Goal: Find specific page/section: Find specific page/section

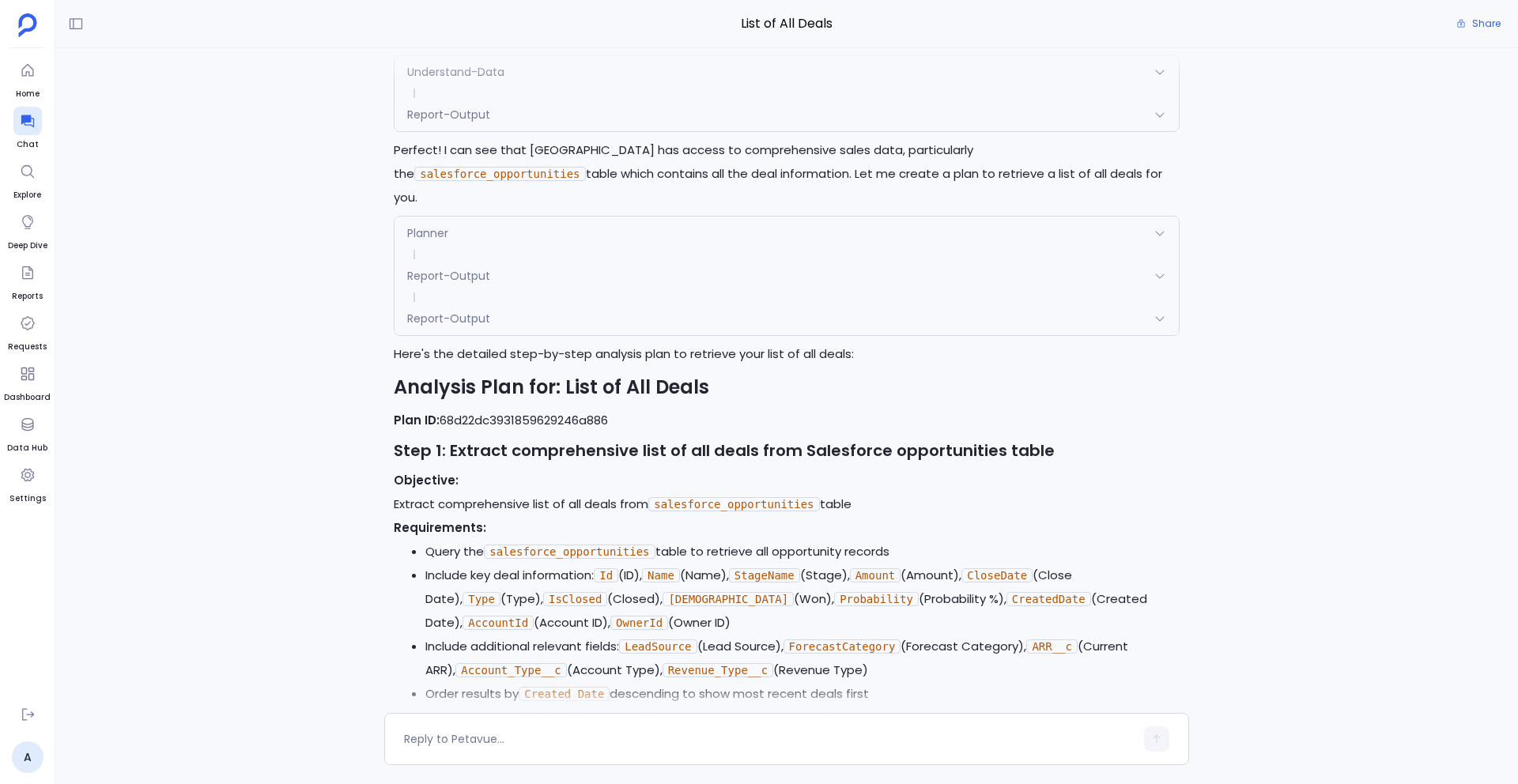
scroll to position [511, 0]
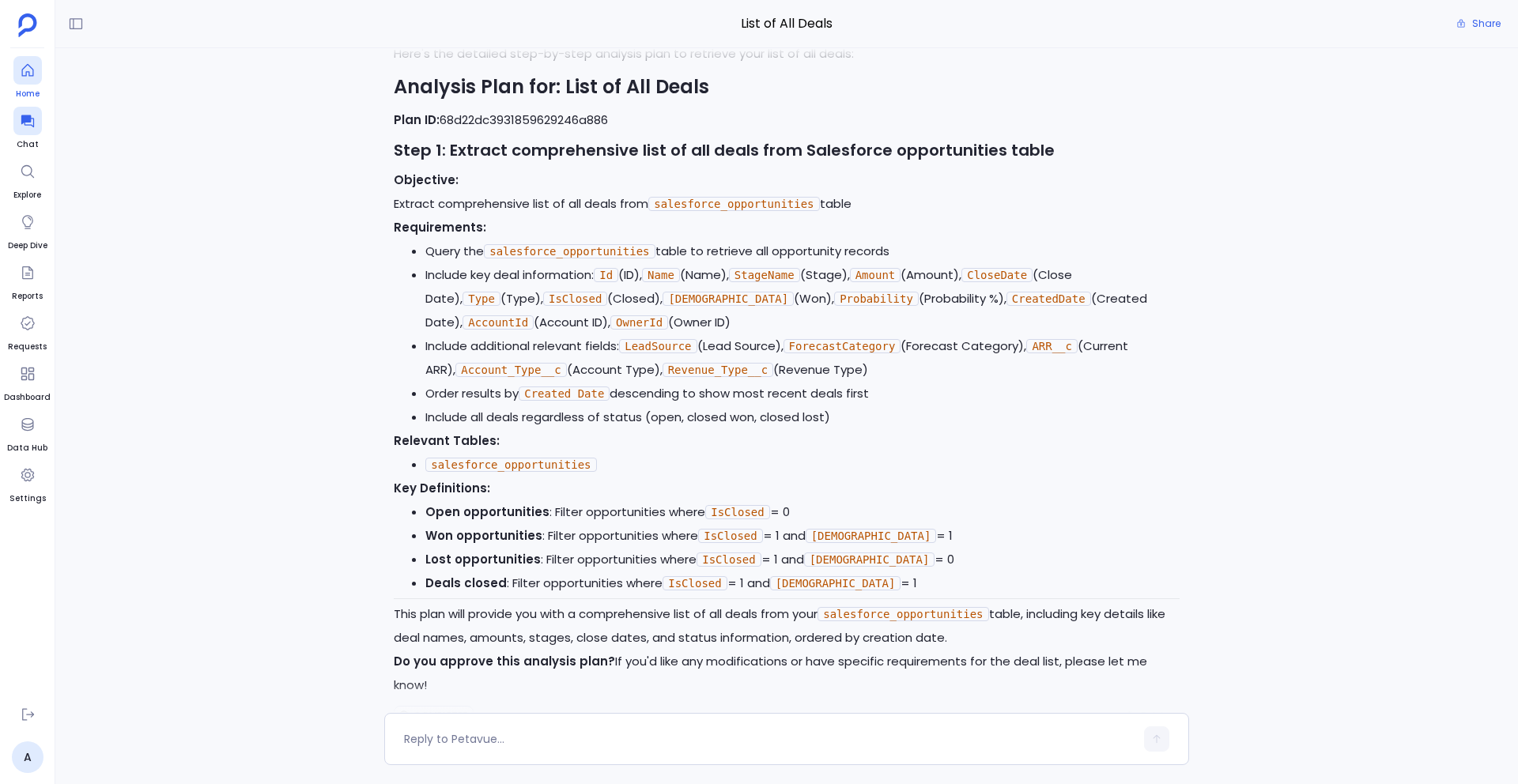
click at [36, 62] on div at bounding box center [27, 70] width 28 height 28
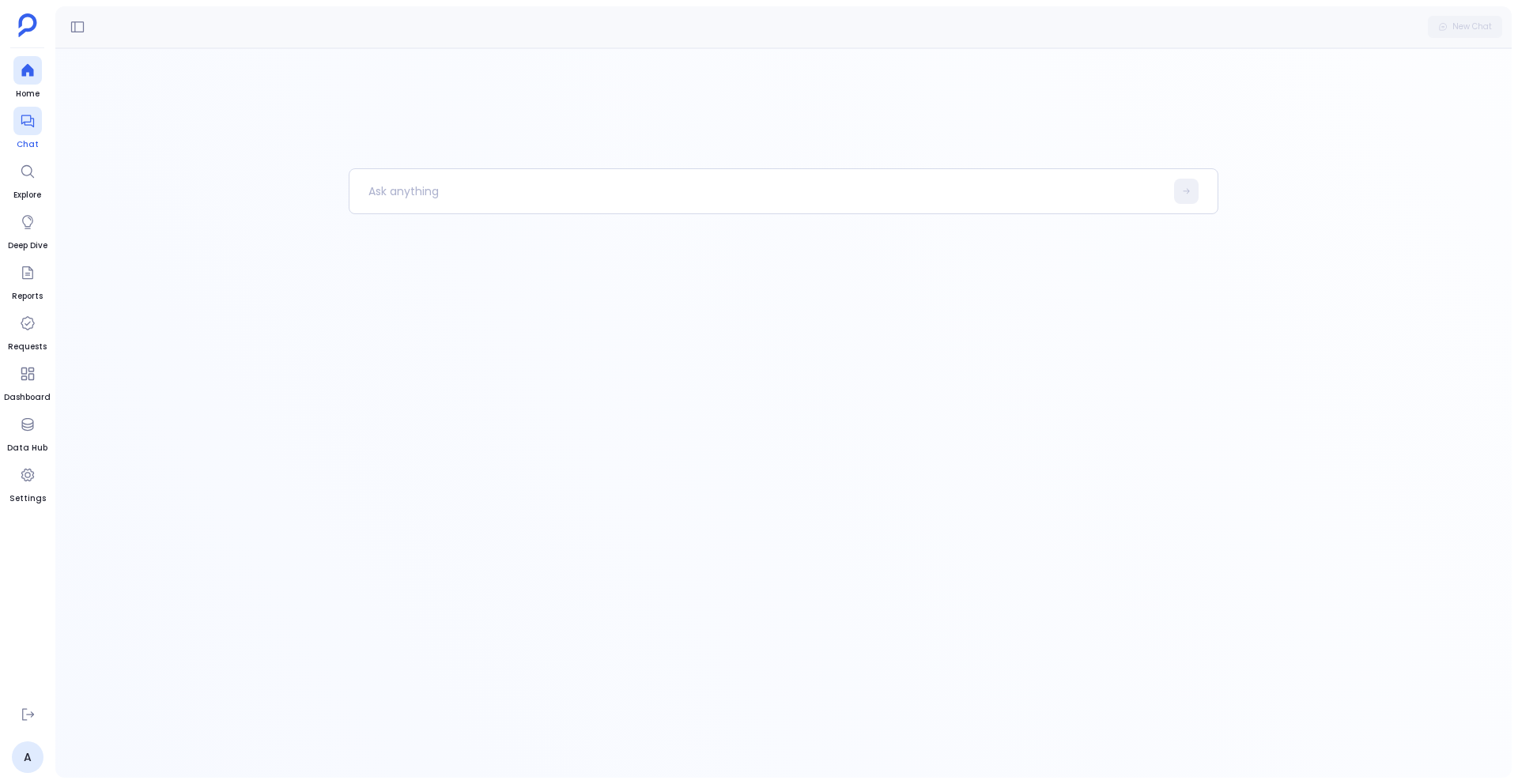
click at [30, 114] on icon at bounding box center [27, 121] width 16 height 16
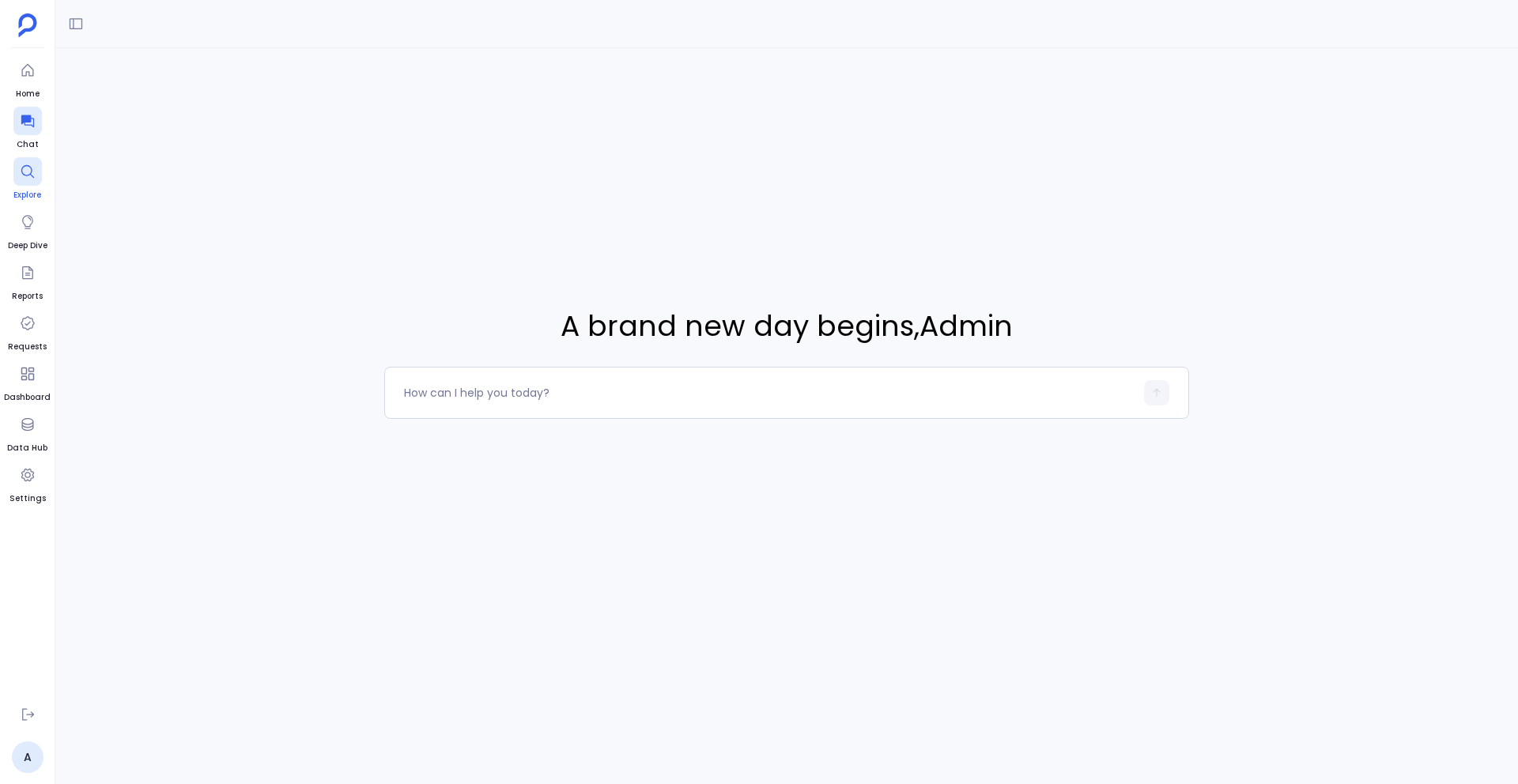
click at [34, 173] on icon at bounding box center [27, 171] width 16 height 16
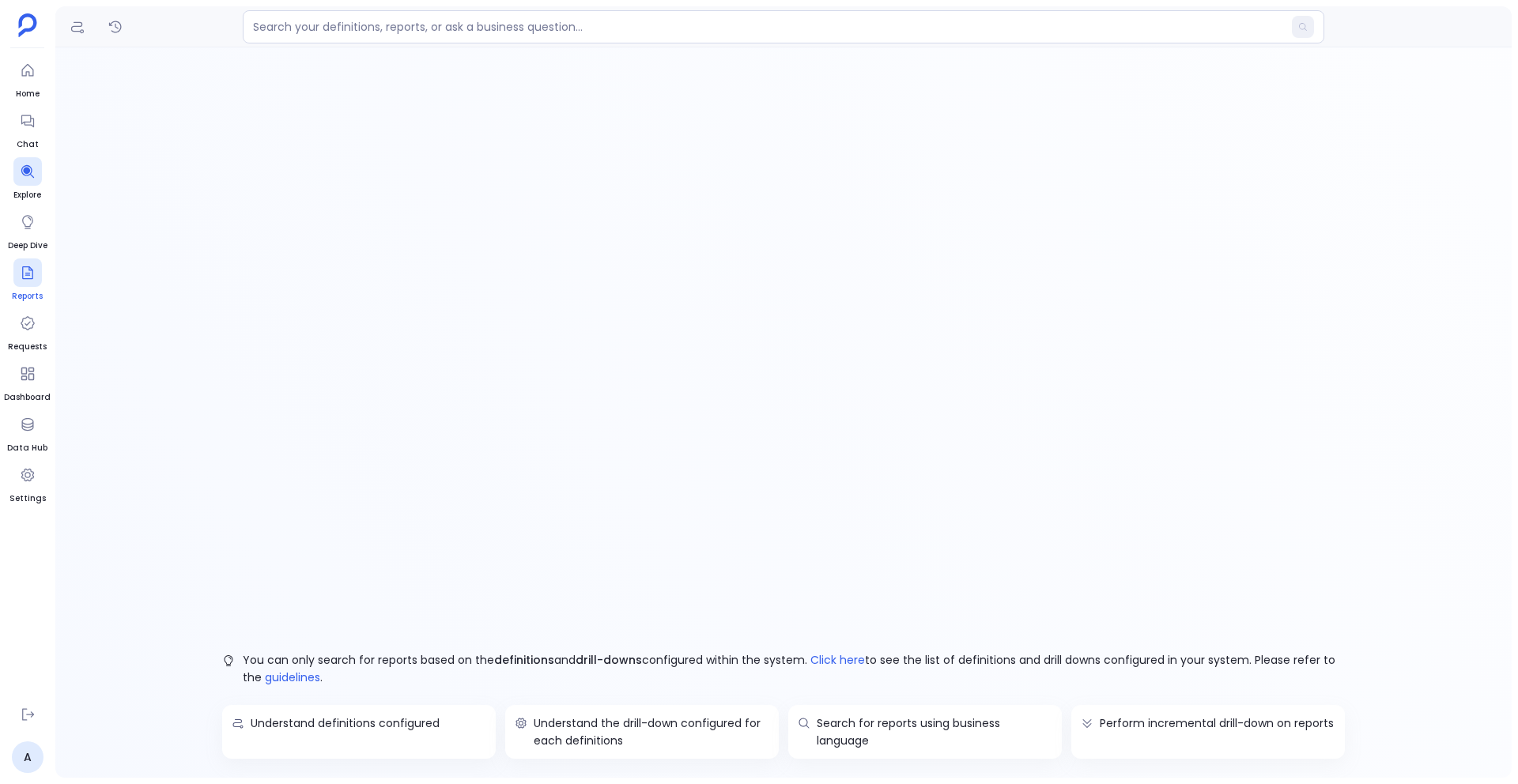
click at [33, 262] on div at bounding box center [27, 272] width 28 height 28
